Goal: Entertainment & Leisure: Consume media (video, audio)

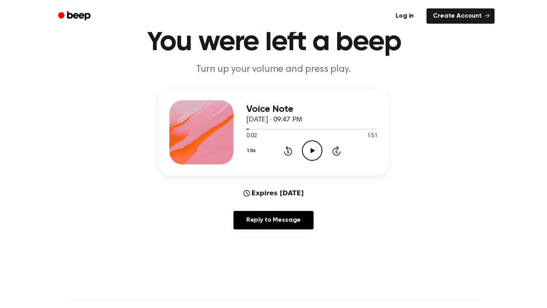
scroll to position [38, 0]
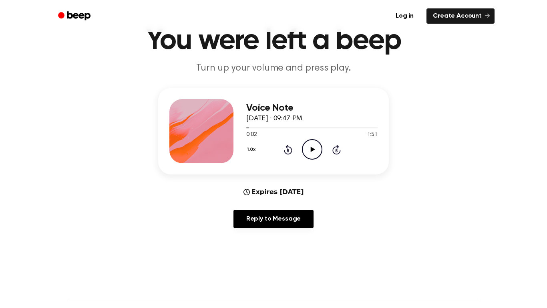
click at [322, 141] on icon "Play Audio" at bounding box center [312, 149] width 20 height 20
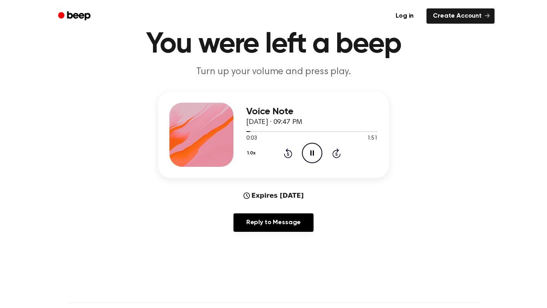
scroll to position [30, 0]
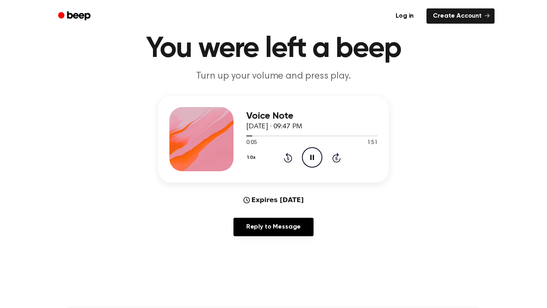
click at [316, 157] on icon "Pause Audio" at bounding box center [312, 157] width 20 height 20
click at [302, 167] on icon "Play Audio" at bounding box center [312, 157] width 20 height 20
click at [315, 164] on icon "Pause Audio" at bounding box center [312, 157] width 20 height 20
click at [313, 158] on icon at bounding box center [313, 157] width 4 height 5
click at [312, 161] on icon "Pause Audio" at bounding box center [312, 157] width 20 height 20
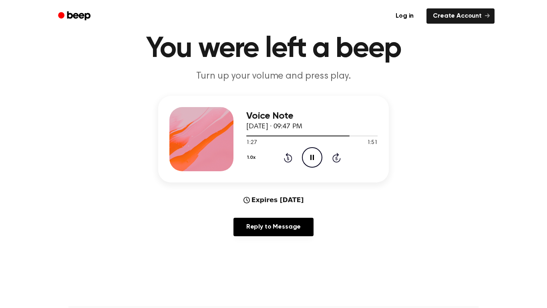
click at [289, 156] on icon "Rewind 5 seconds" at bounding box center [288, 157] width 9 height 10
click at [300, 154] on div "1.0x Rewind 5 seconds Pause Audio Skip 5 seconds" at bounding box center [311, 157] width 131 height 20
click at [309, 161] on icon "Pause Audio" at bounding box center [312, 157] width 20 height 20
click at [301, 162] on div "1.0x Rewind 5 seconds Play Audio Skip 5 seconds" at bounding box center [311, 157] width 131 height 20
click at [276, 156] on div "1.0x Rewind 5 seconds Play Audio Skip 5 seconds" at bounding box center [311, 157] width 131 height 20
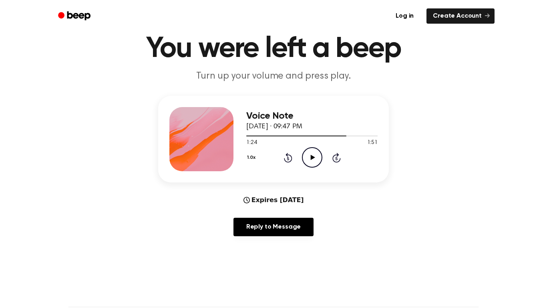
click at [288, 158] on icon at bounding box center [288, 158] width 2 height 3
click at [322, 163] on icon "Play Audio" at bounding box center [312, 157] width 20 height 20
click at [459, 92] on main "You were left a beep Turn up your volume and press play. Voice Note [DATE] · 09…" at bounding box center [273, 228] width 547 height 517
